Goal: Information Seeking & Learning: Find specific fact

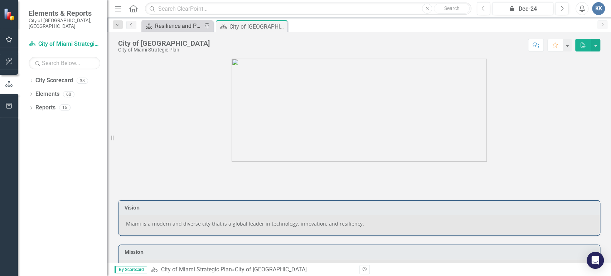
click at [159, 27] on div "Resilience and Public Works" at bounding box center [178, 25] width 47 height 9
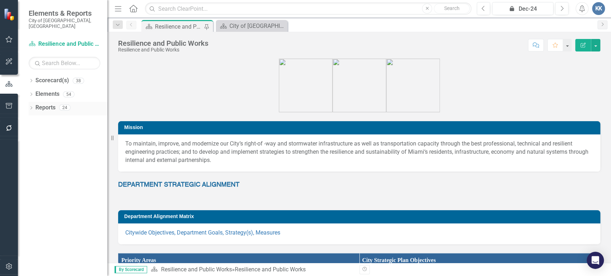
click at [32, 107] on icon "Dropdown" at bounding box center [31, 109] width 5 height 4
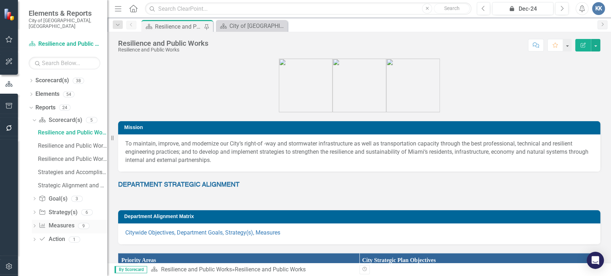
click at [49, 222] on link "Measure Measures" at bounding box center [56, 226] width 35 height 8
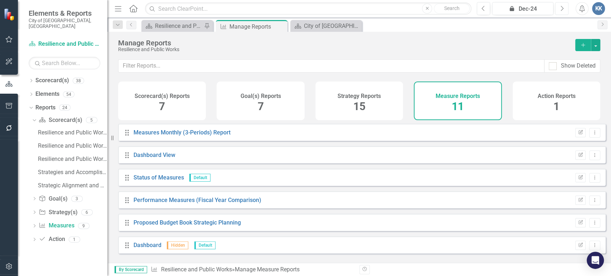
click at [559, 7] on button "Next" at bounding box center [561, 8] width 13 height 13
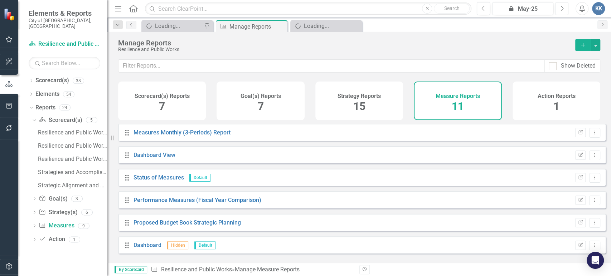
click at [559, 7] on button "Next" at bounding box center [561, 8] width 13 height 13
click at [171, 136] on link "Measures Monthly (3-Periods) Report" at bounding box center [182, 132] width 97 height 7
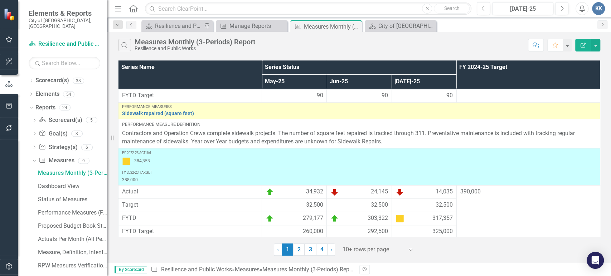
scroll to position [412, 0]
click at [302, 251] on link "2" at bounding box center [298, 250] width 11 height 12
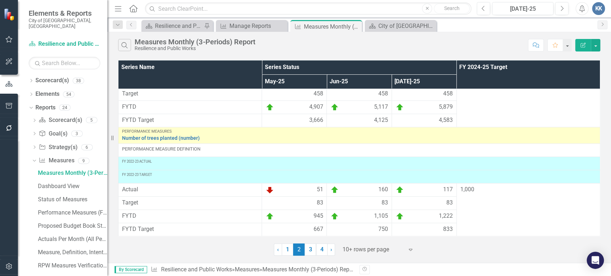
scroll to position [241, 0]
click at [309, 252] on link "3" at bounding box center [310, 250] width 11 height 12
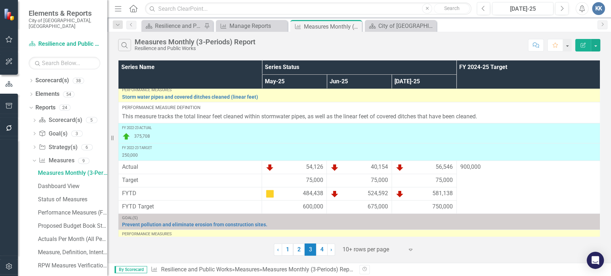
scroll to position [0, 0]
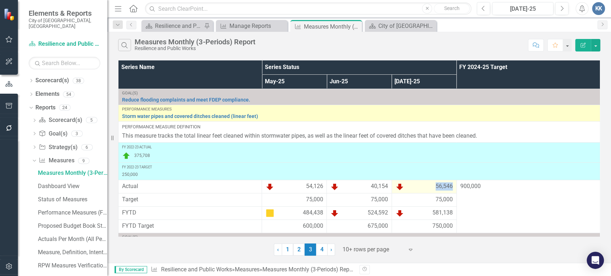
drag, startPoint x: 450, startPoint y: 186, endPoint x: 430, endPoint y: 186, distance: 20.4
click at [430, 186] on td "56,546" at bounding box center [424, 186] width 65 height 13
copy span "56,546"
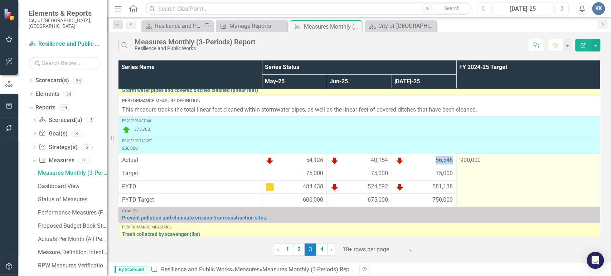
scroll to position [40, 0]
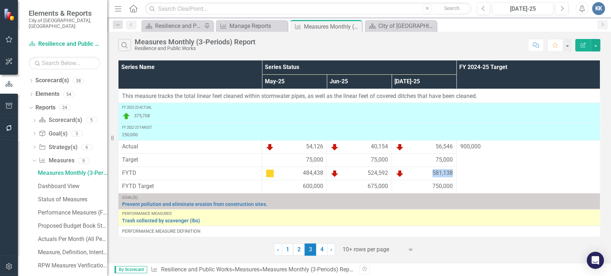
drag, startPoint x: 427, startPoint y: 175, endPoint x: 451, endPoint y: 176, distance: 24.4
click at [451, 176] on td "581,138" at bounding box center [424, 173] width 65 height 13
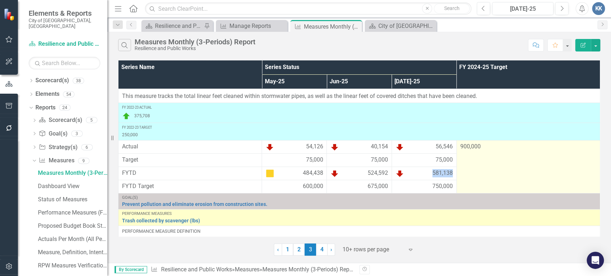
copy span "581,138"
